Goal: Task Accomplishment & Management: Use online tool/utility

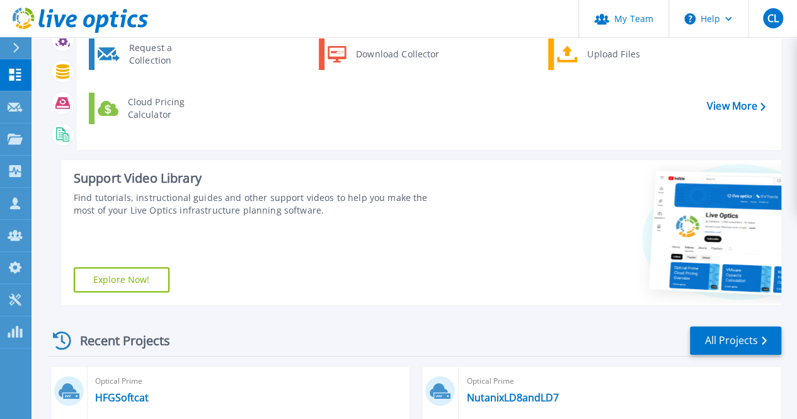
scroll to position [210, 0]
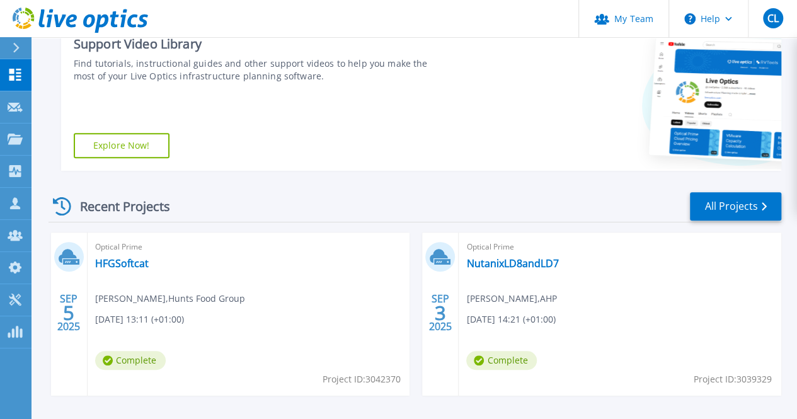
click at [461, 176] on div "Start a New Project Request a Collection Download Collector Upload Files Cloud …" at bounding box center [414, 14] width 732 height 333
click at [720, 200] on link "All Projects" at bounding box center [735, 206] width 91 height 28
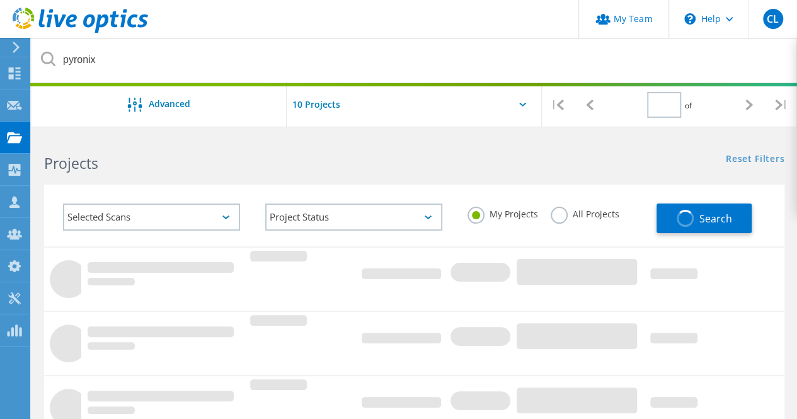
type input "1"
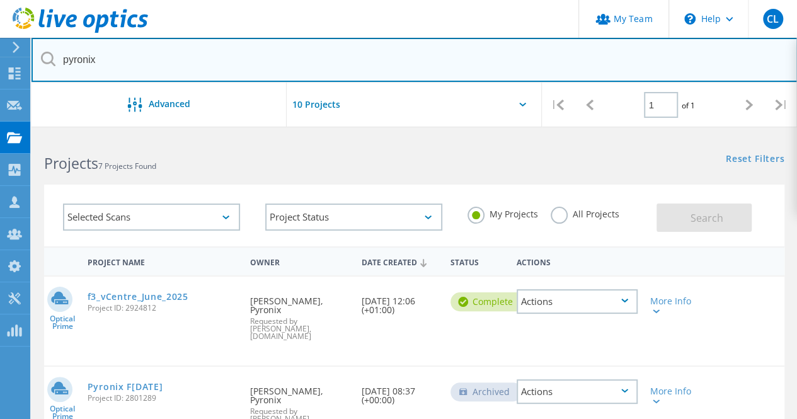
click at [345, 67] on input "pyronix" at bounding box center [414, 60] width 766 height 44
